Goal: Book appointment/travel/reservation

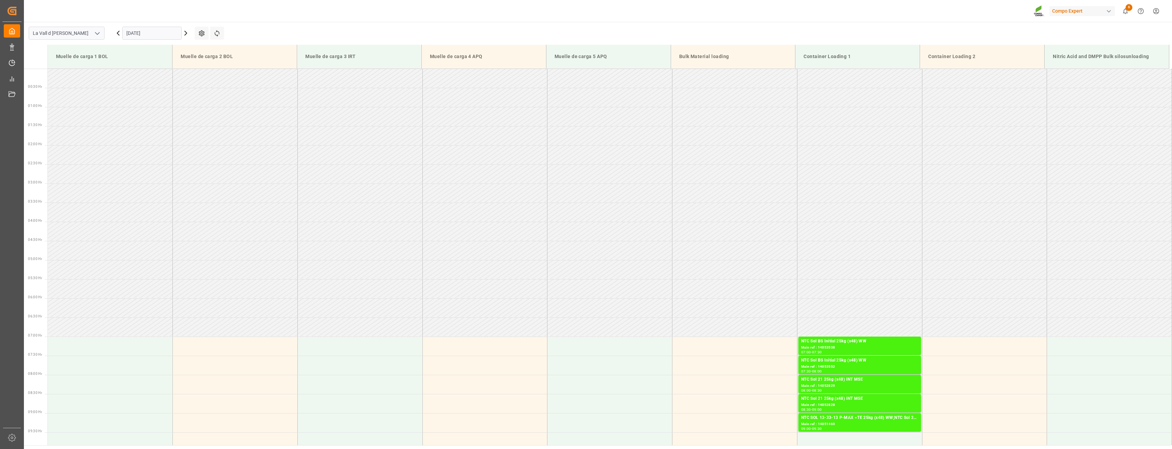
scroll to position [318, 0]
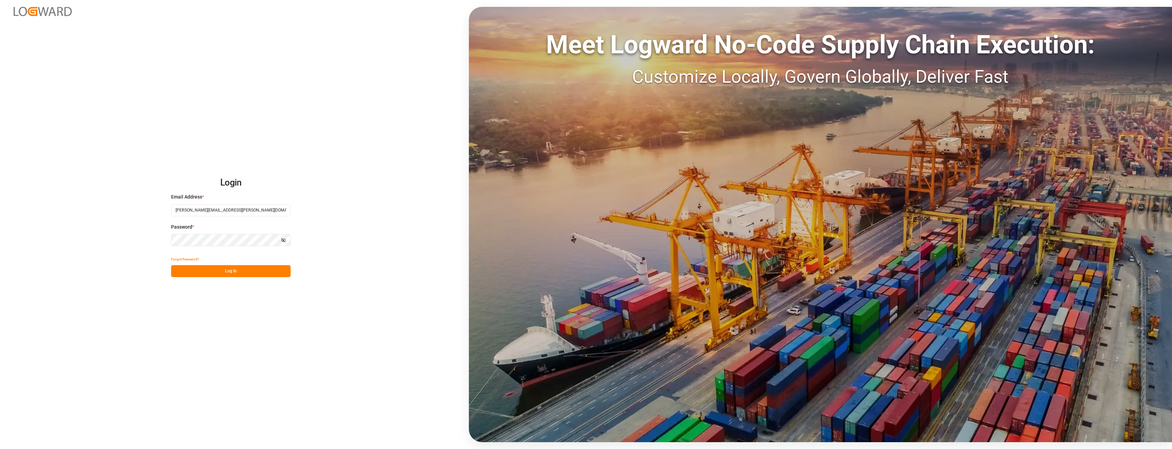
click at [225, 268] on button "Log In" at bounding box center [230, 271] width 119 height 12
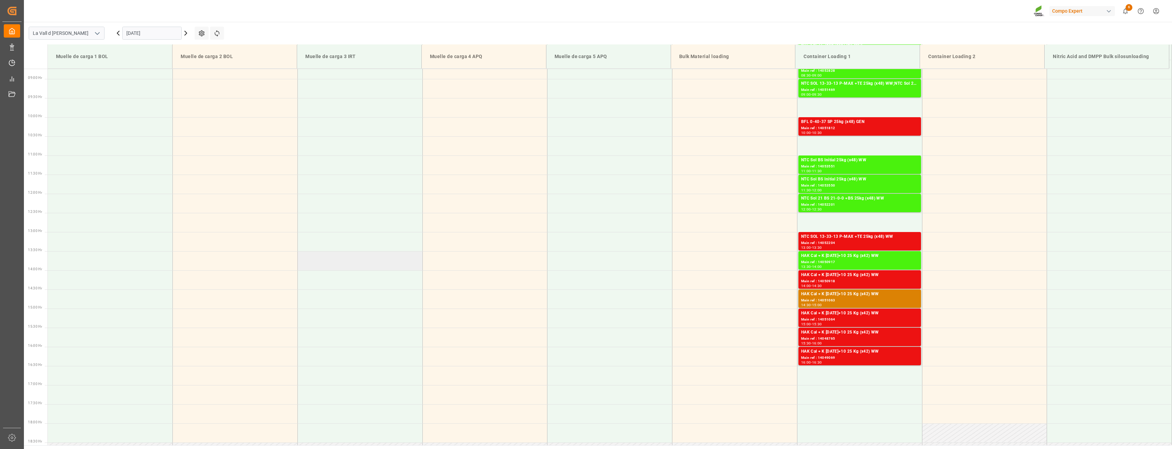
scroll to position [322, 0]
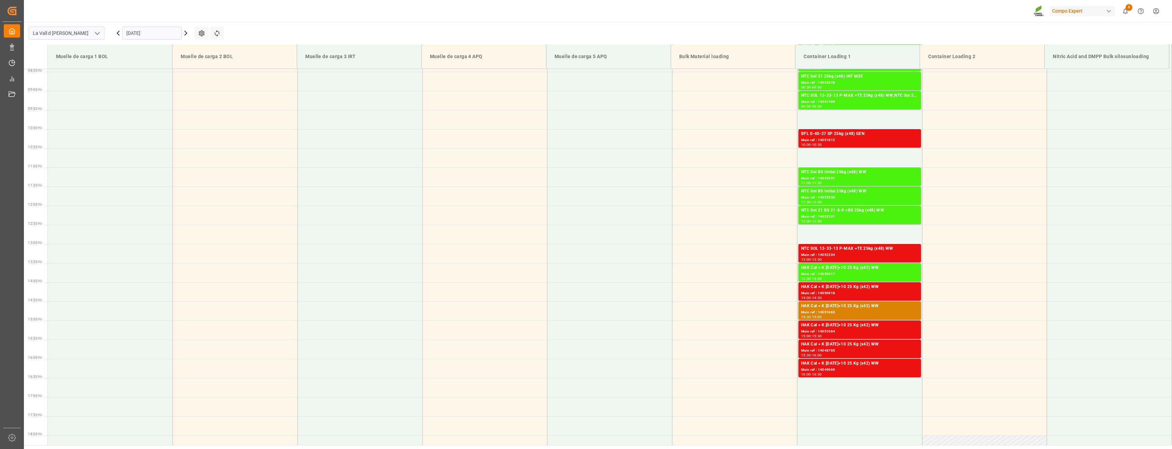
click at [149, 35] on input "[DATE]" at bounding box center [151, 33] width 59 height 13
click at [144, 100] on span "14" at bounding box center [144, 101] width 4 height 5
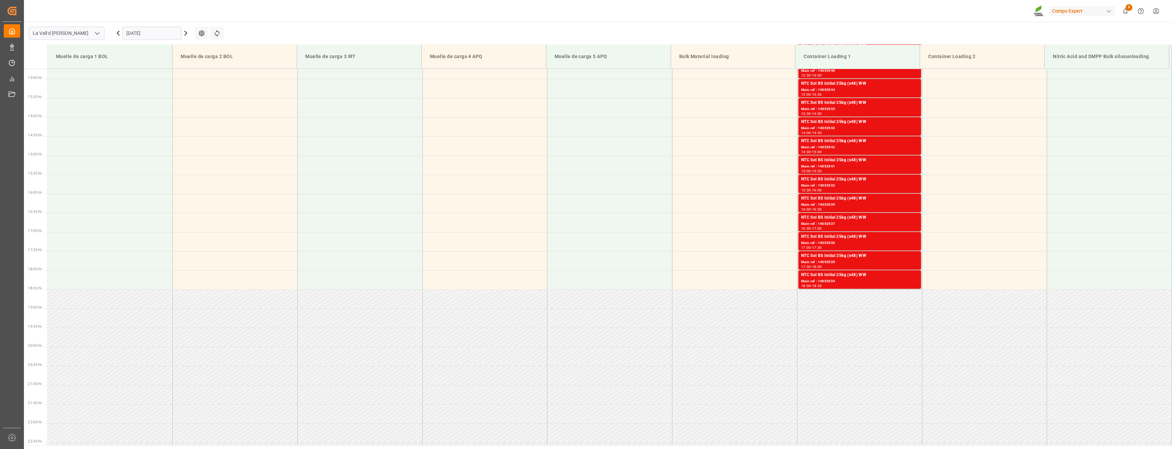
scroll to position [493, 0]
click at [160, 34] on input "[DATE]" at bounding box center [151, 33] width 59 height 13
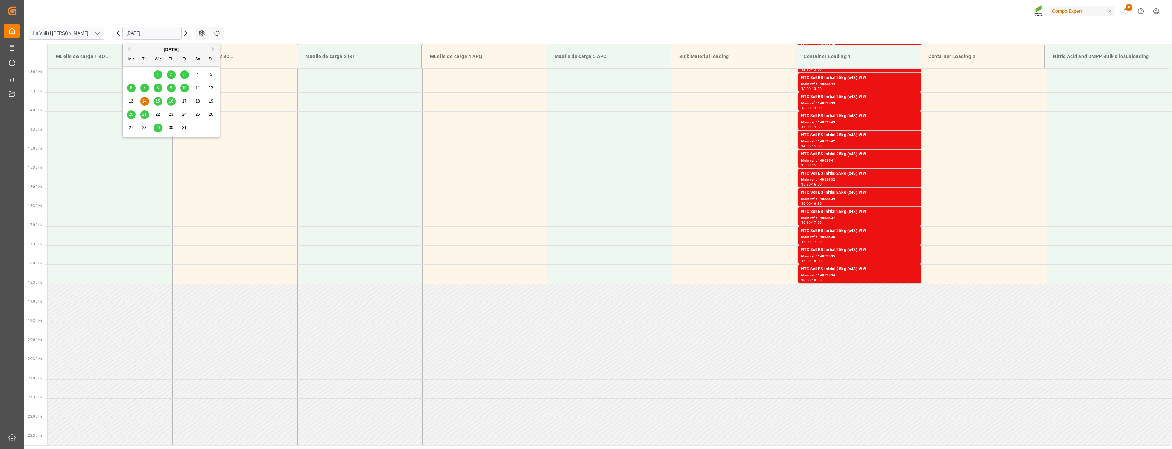
click at [211, 51] on div "[DATE]" at bounding box center [171, 49] width 97 height 7
click at [213, 48] on button "Next Month" at bounding box center [214, 49] width 4 height 4
click at [117, 34] on icon at bounding box center [118, 33] width 8 height 8
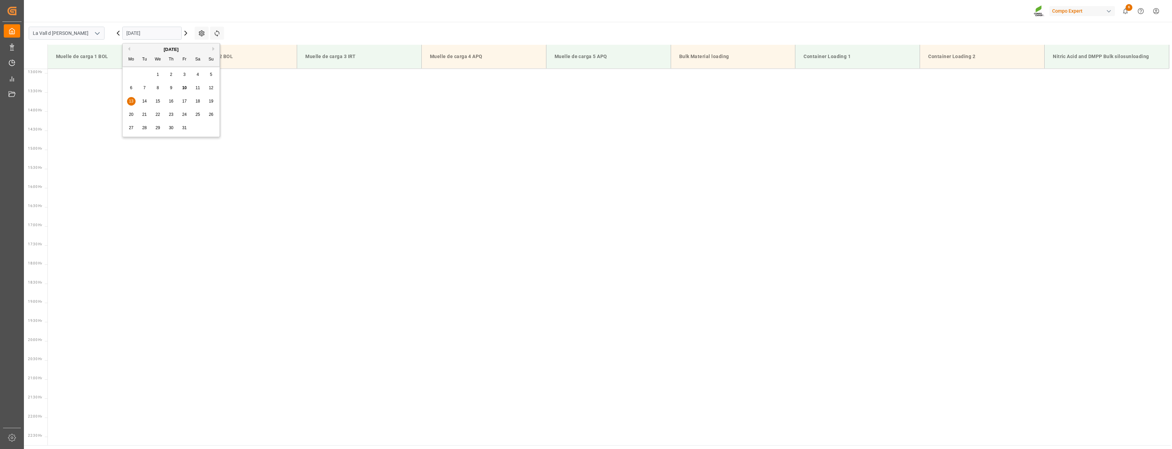
click at [164, 31] on input "[DATE]" at bounding box center [151, 33] width 59 height 13
click at [129, 49] on button "Previous Month" at bounding box center [128, 49] width 4 height 4
click at [214, 48] on button "Next Month" at bounding box center [214, 49] width 4 height 4
click at [213, 50] on button "Next Month" at bounding box center [214, 49] width 4 height 4
click at [155, 88] on div "5" at bounding box center [158, 88] width 9 height 8
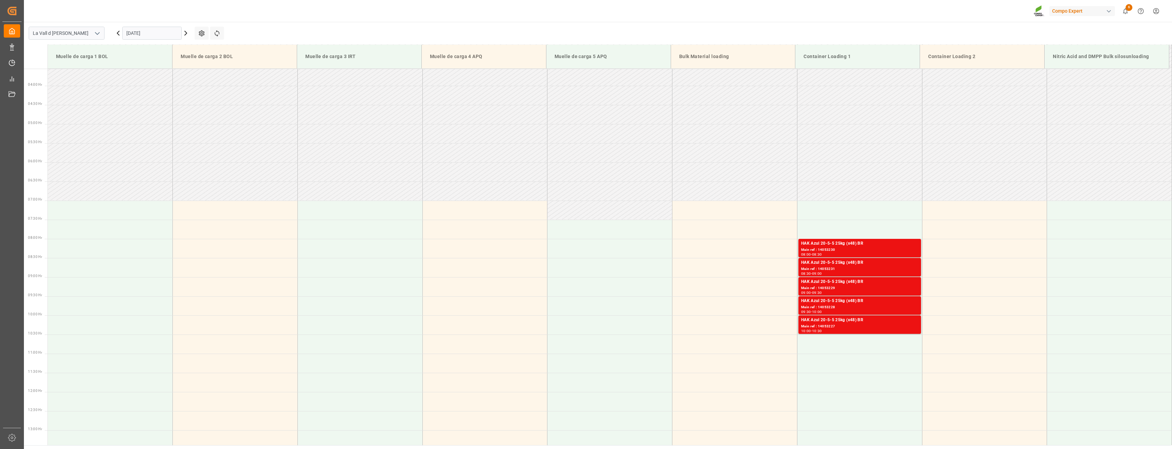
scroll to position [83, 0]
